Goal: Browse casually

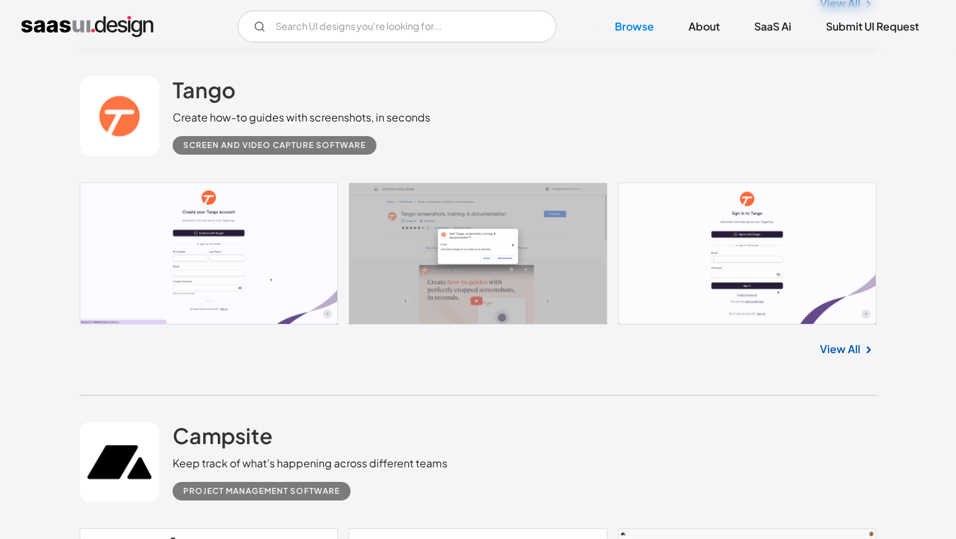
scroll to position [2150, 0]
click at [134, 107] on link at bounding box center [120, 116] width 80 height 80
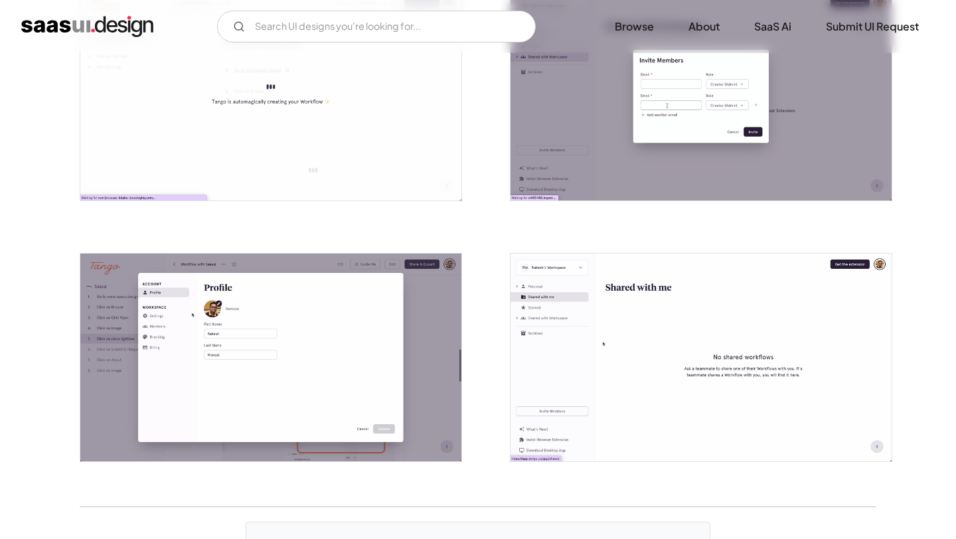
scroll to position [2751, 0]
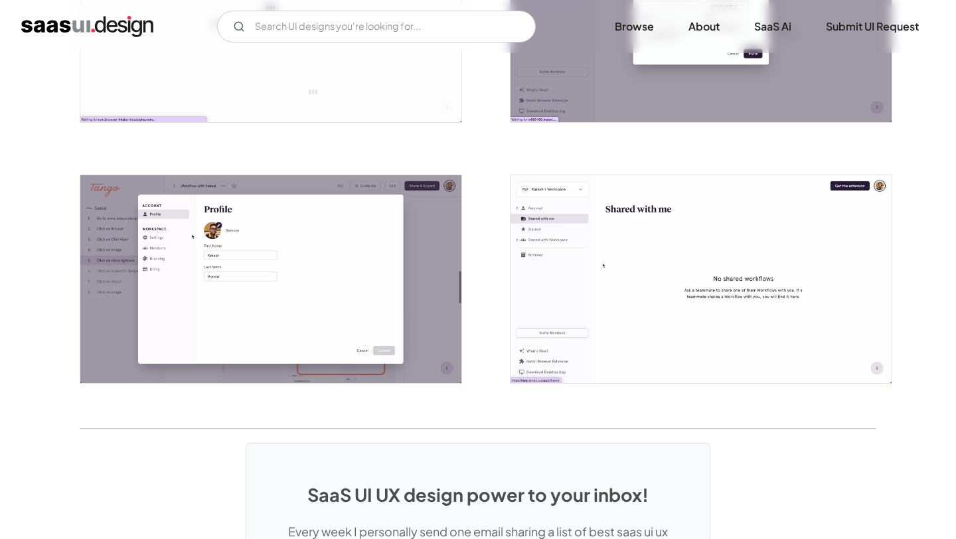
click at [357, 292] on img "open lightbox" at bounding box center [270, 279] width 381 height 209
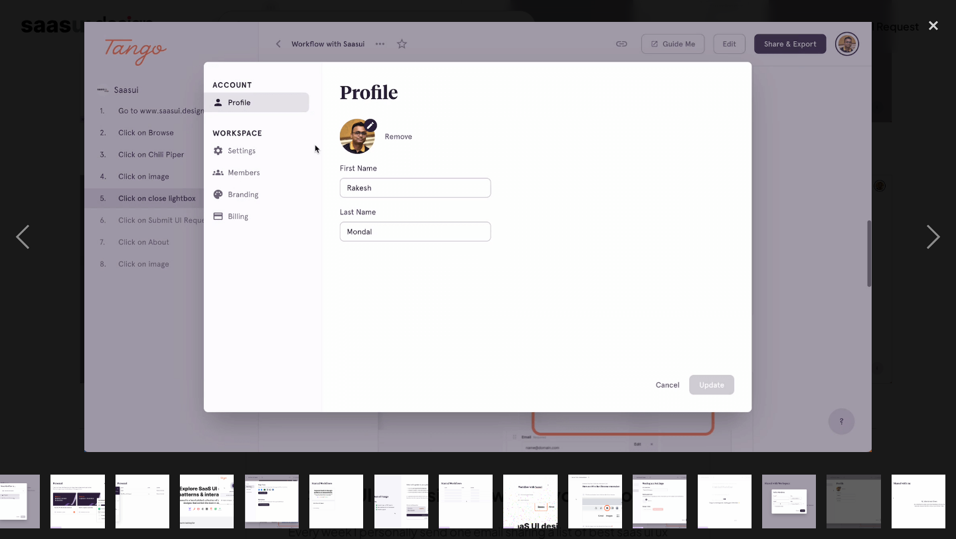
scroll to position [0, 478]
click at [928, 240] on div "next image" at bounding box center [933, 237] width 45 height 453
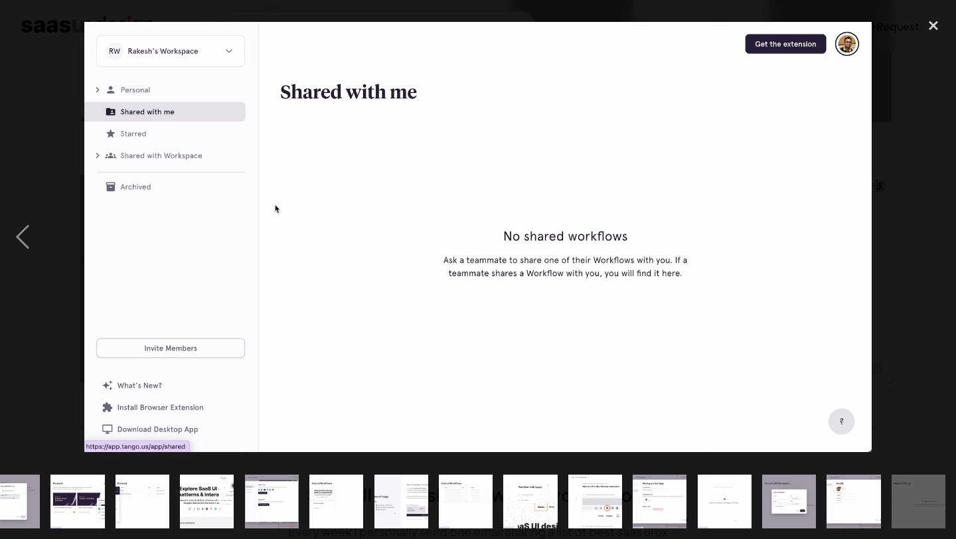
click at [928, 240] on div "next image" at bounding box center [933, 237] width 45 height 453
click at [932, 31] on div "close lightbox" at bounding box center [933, 25] width 45 height 29
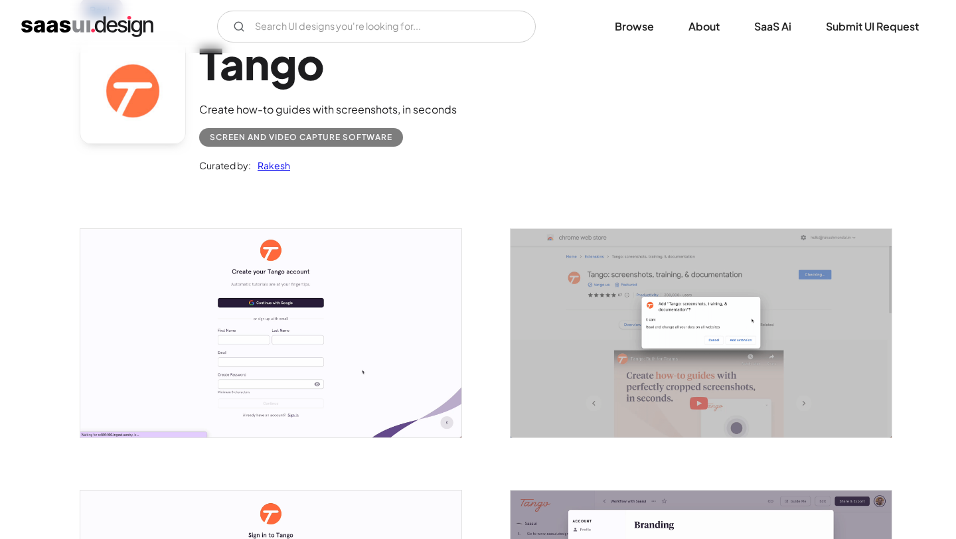
scroll to position [50, 0]
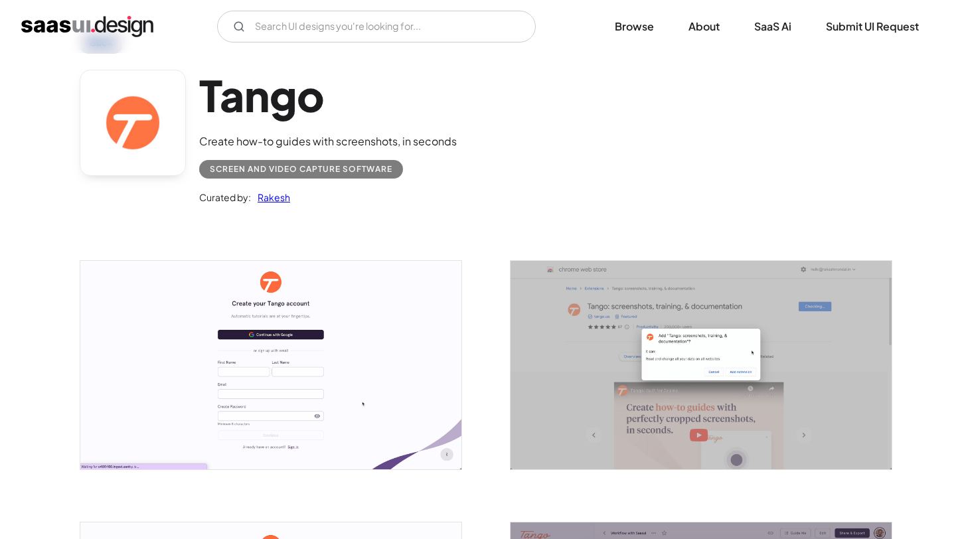
click at [159, 124] on link at bounding box center [133, 123] width 106 height 106
